Goal: Transaction & Acquisition: Purchase product/service

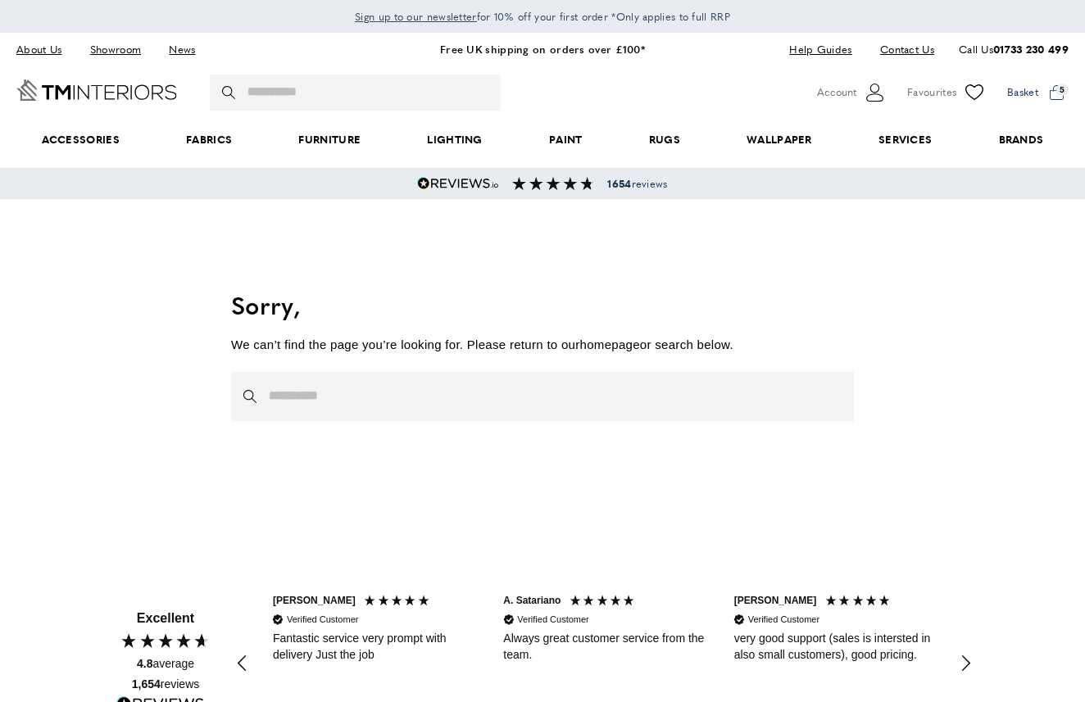
click at [1042, 95] on span at bounding box center [1037, 92] width 61 height 25
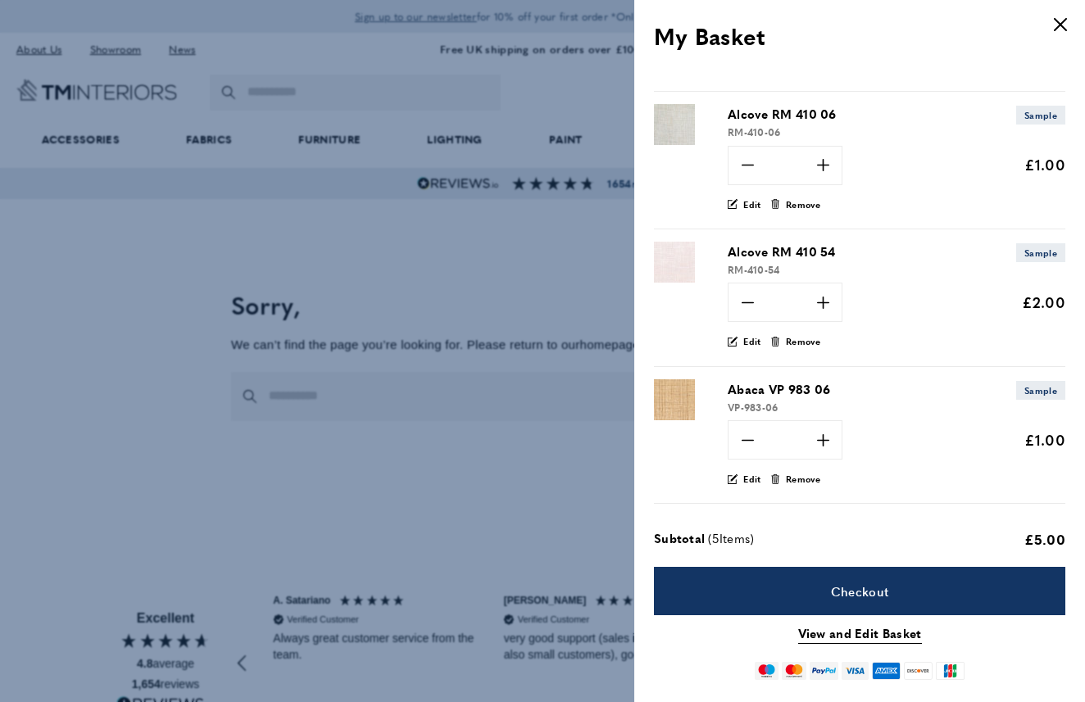
scroll to position [123, 0]
click at [511, 290] on div at bounding box center [542, 351] width 1085 height 702
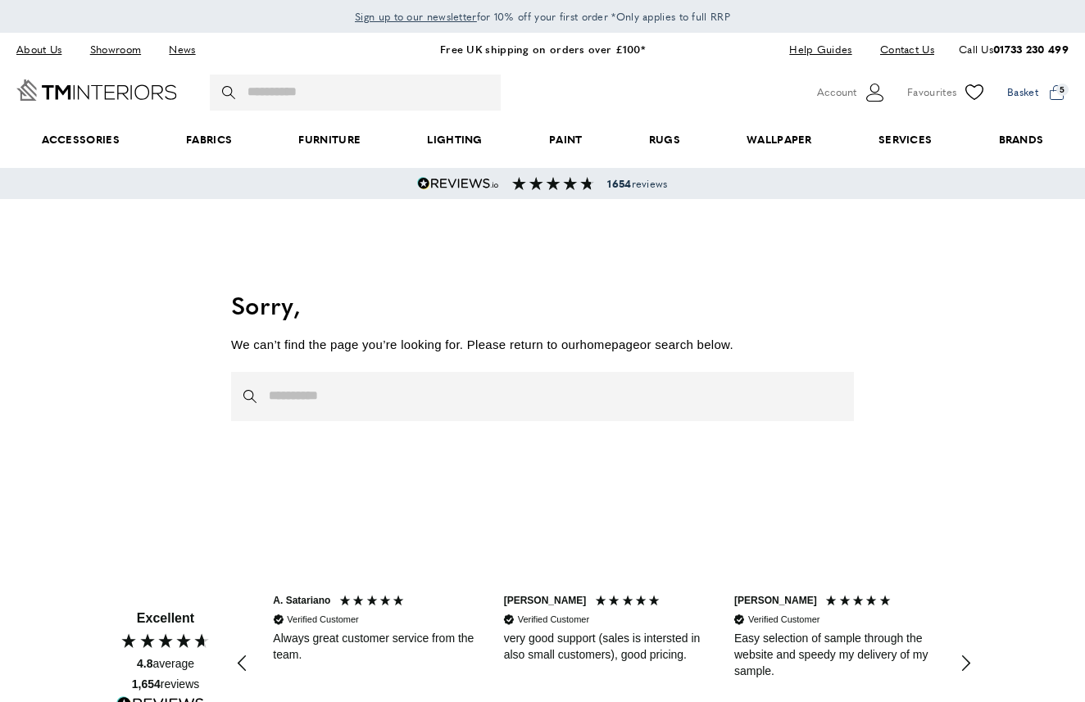
click at [1055, 93] on span at bounding box center [1037, 92] width 61 height 25
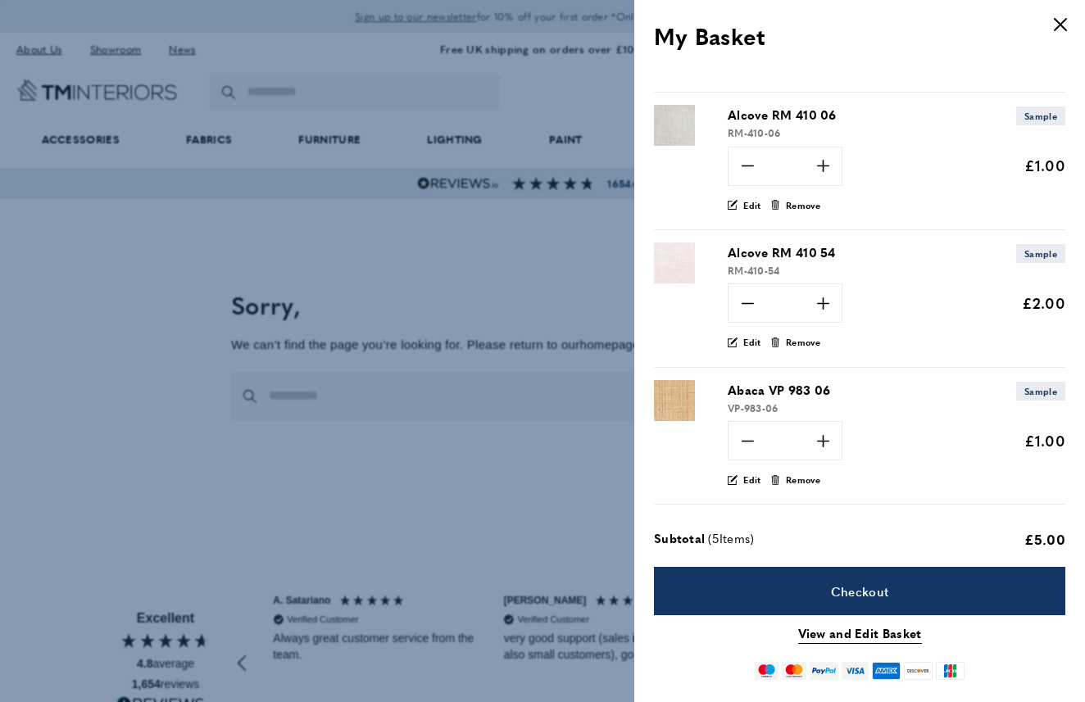
click at [777, 252] on span "Alcove RM 410 54" at bounding box center [782, 253] width 108 height 20
copy p "Alcove RM 410 54"
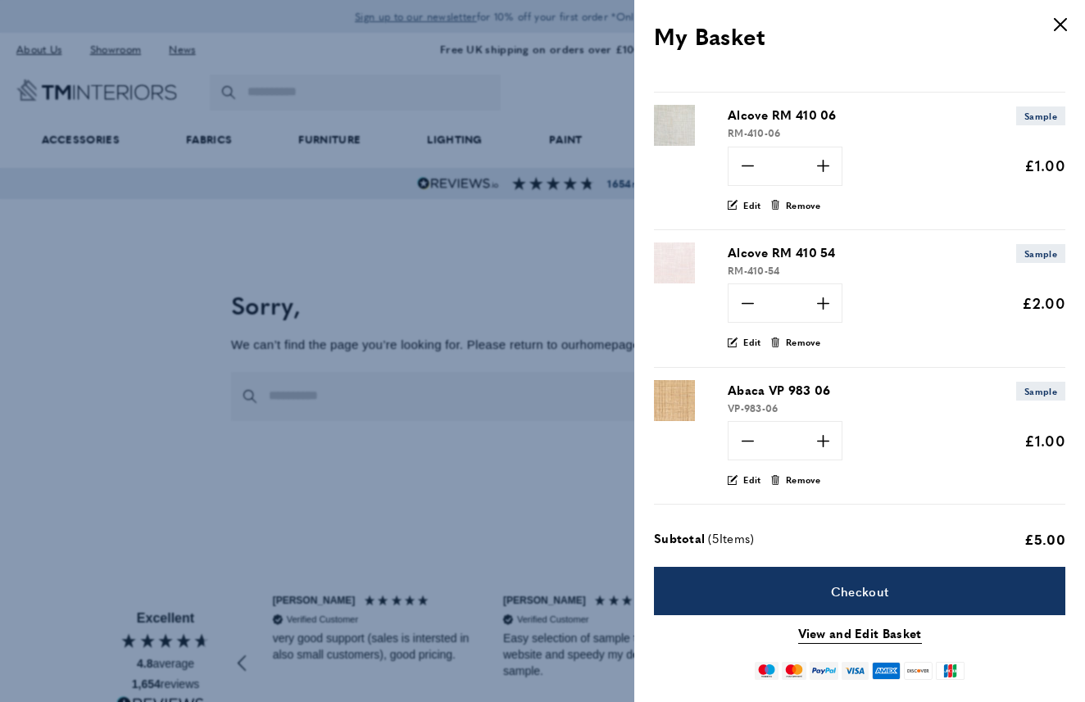
click at [419, 84] on div at bounding box center [542, 351] width 1085 height 702
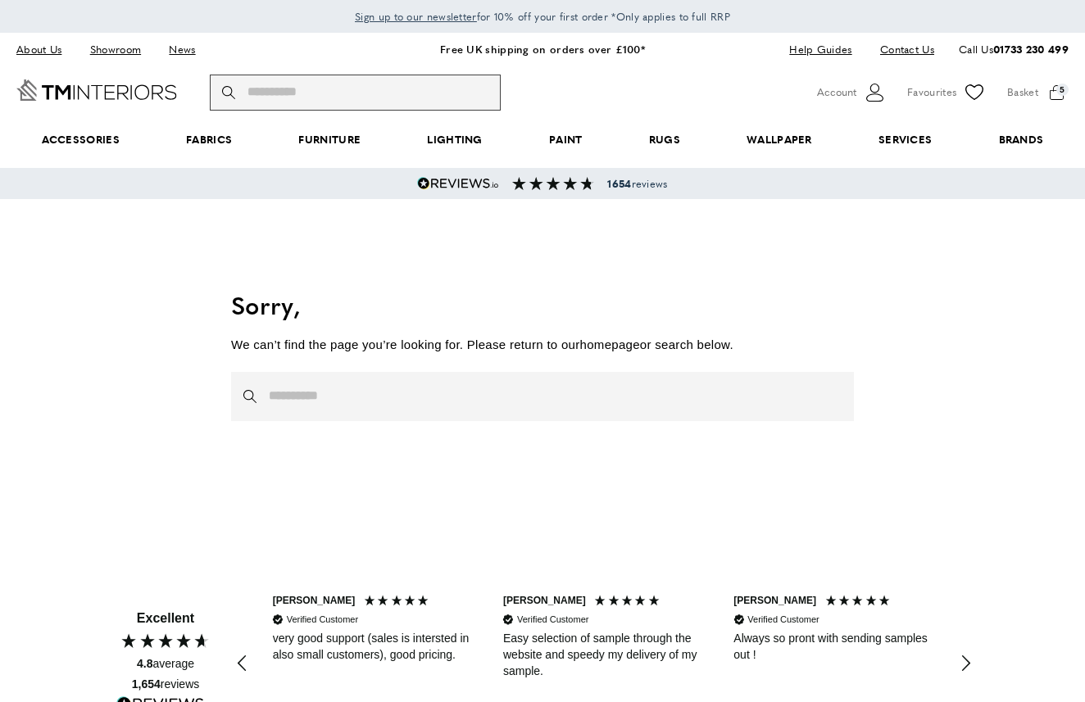
click at [393, 97] on input "Search" at bounding box center [355, 93] width 291 height 36
paste input "**********"
type input "**********"
click at [230, 91] on button "magnifying-glass Search" at bounding box center [230, 93] width 16 height 36
